Goal: Find specific page/section: Find specific page/section

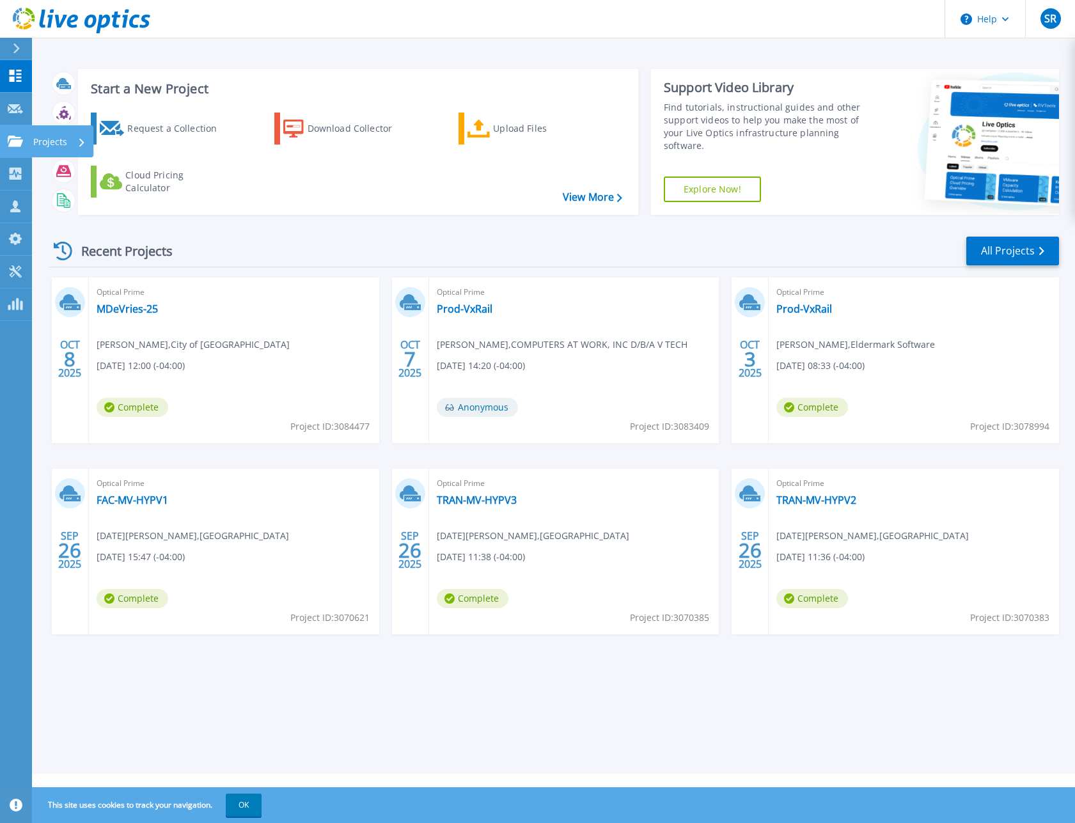
click at [20, 143] on icon at bounding box center [15, 141] width 15 height 11
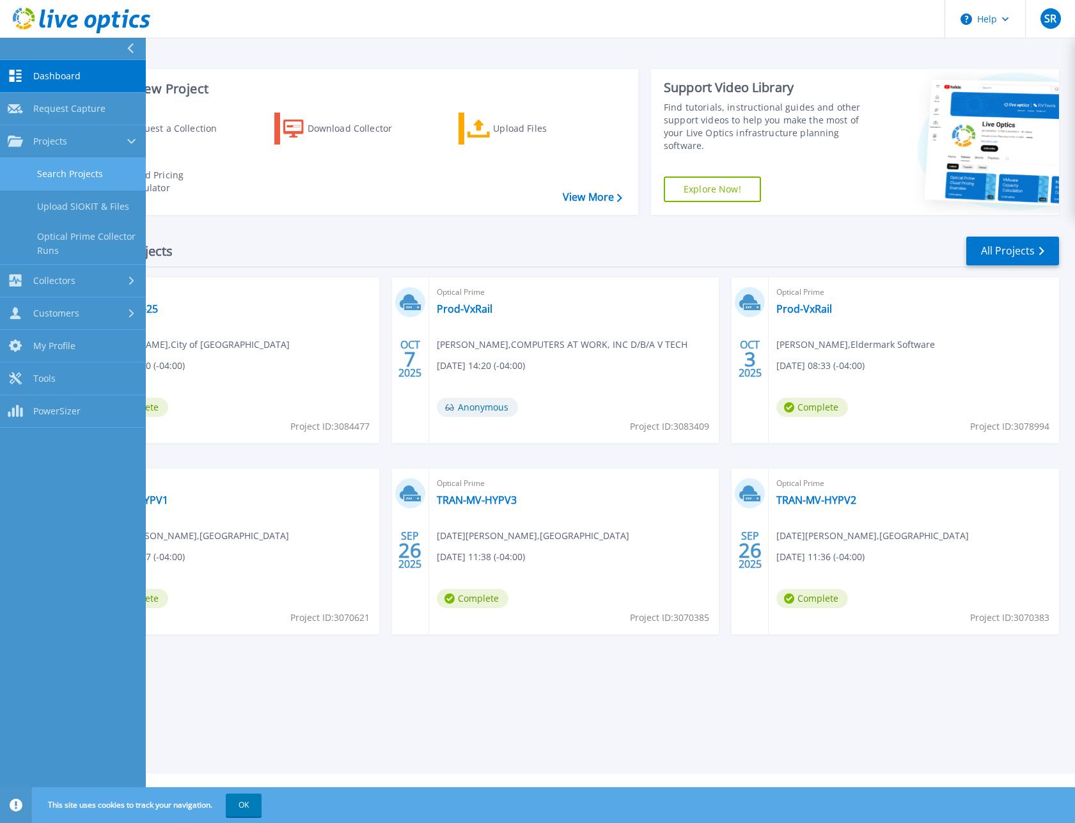
click at [42, 167] on link "Search Projects" at bounding box center [73, 174] width 146 height 33
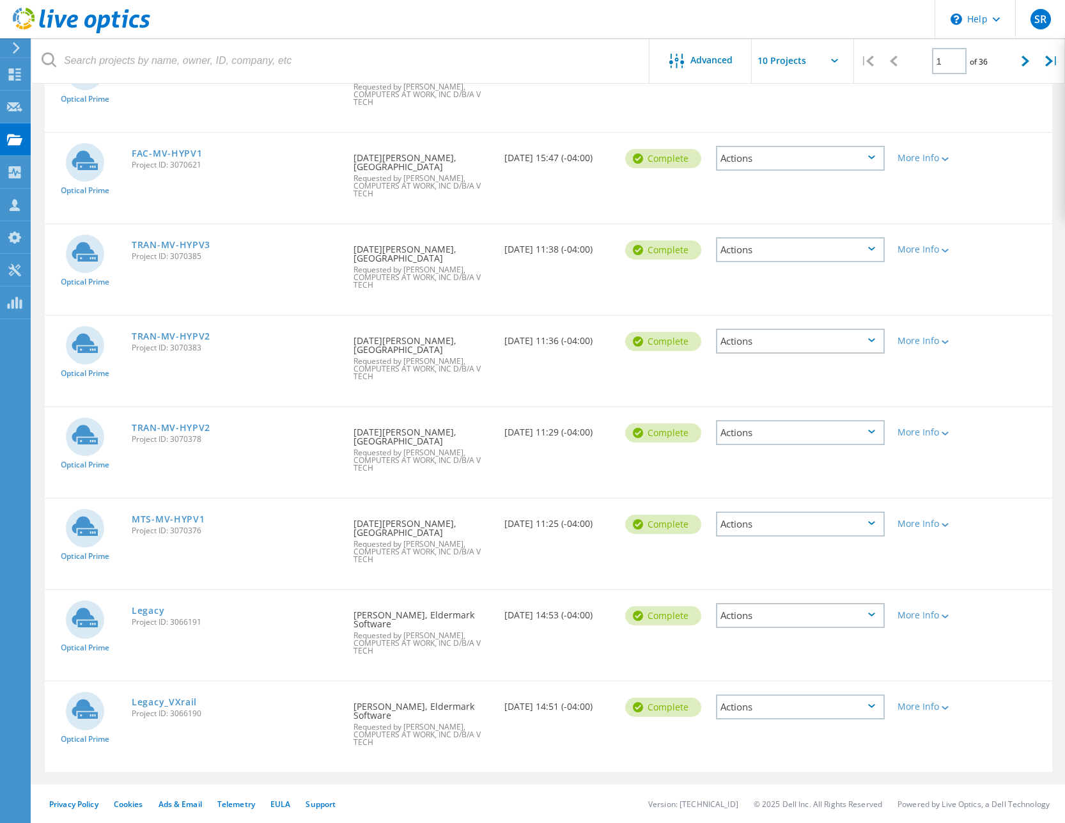
scroll to position [350, 0]
click at [1026, 68] on div at bounding box center [1026, 60] width 26 height 45
type input "2"
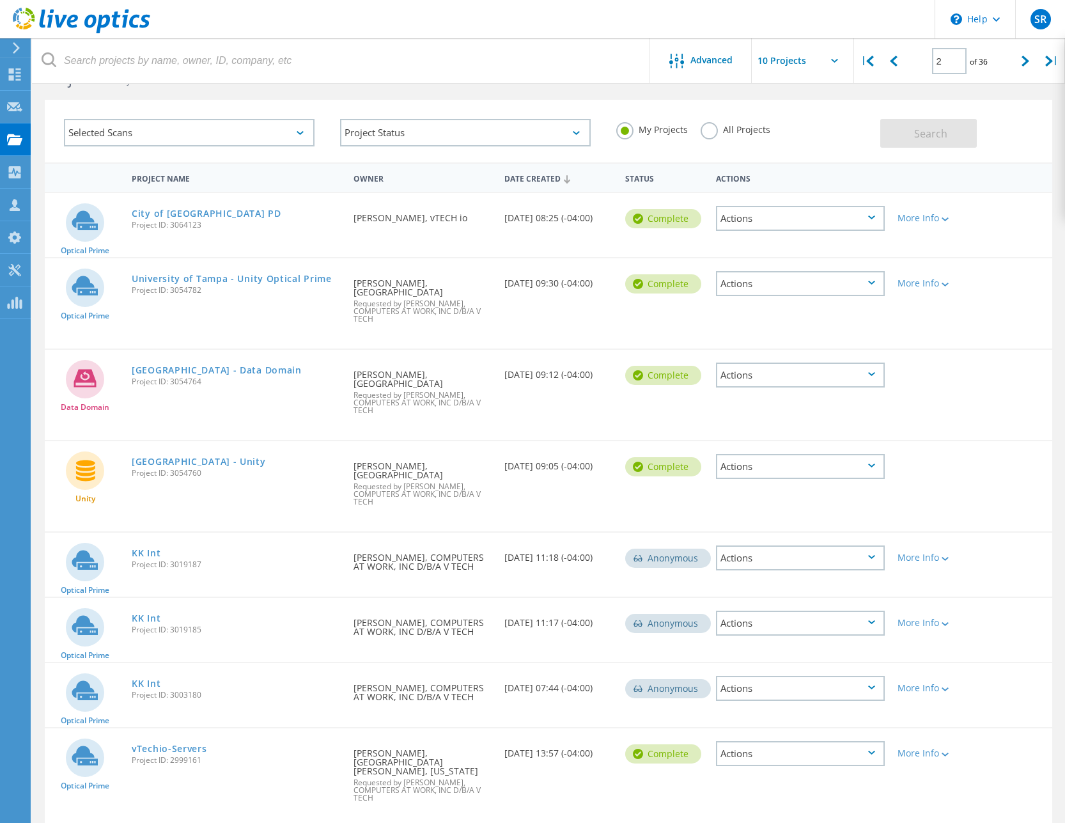
scroll to position [0, 0]
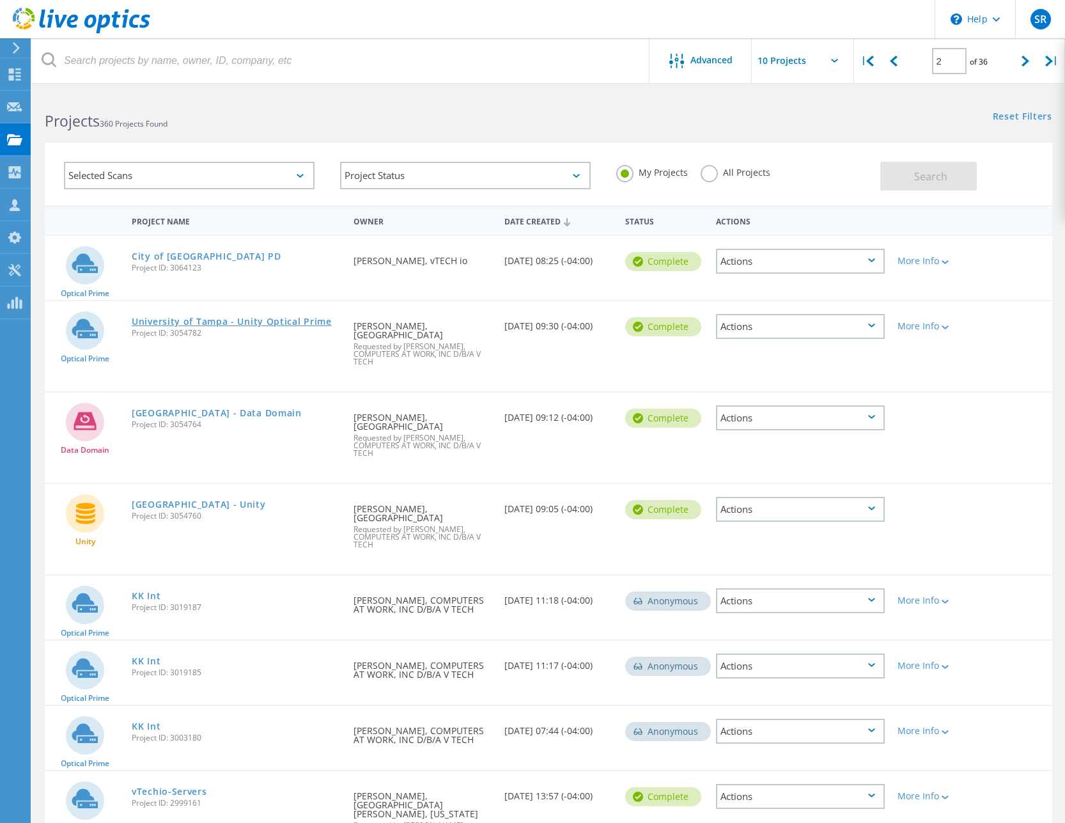
click at [283, 318] on link "University of Tampa - Unity Optical Prime" at bounding box center [232, 321] width 200 height 9
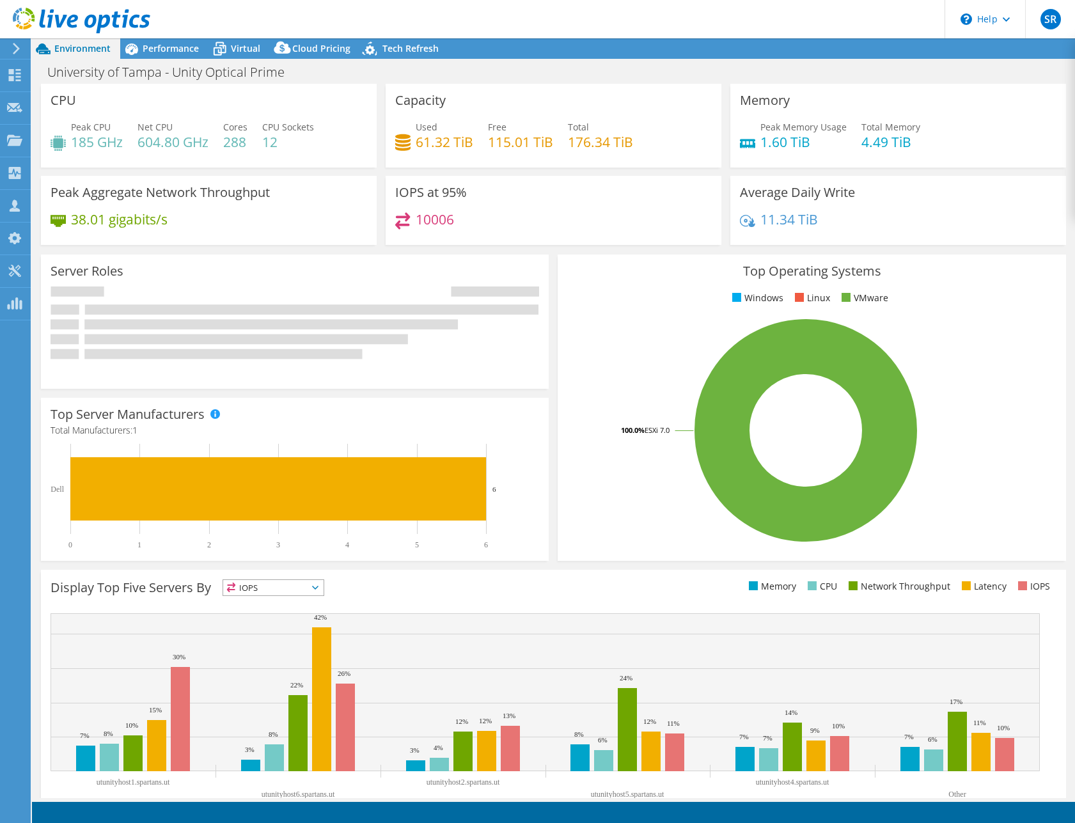
select select "USD"
